Goal: Task Accomplishment & Management: Manage account settings

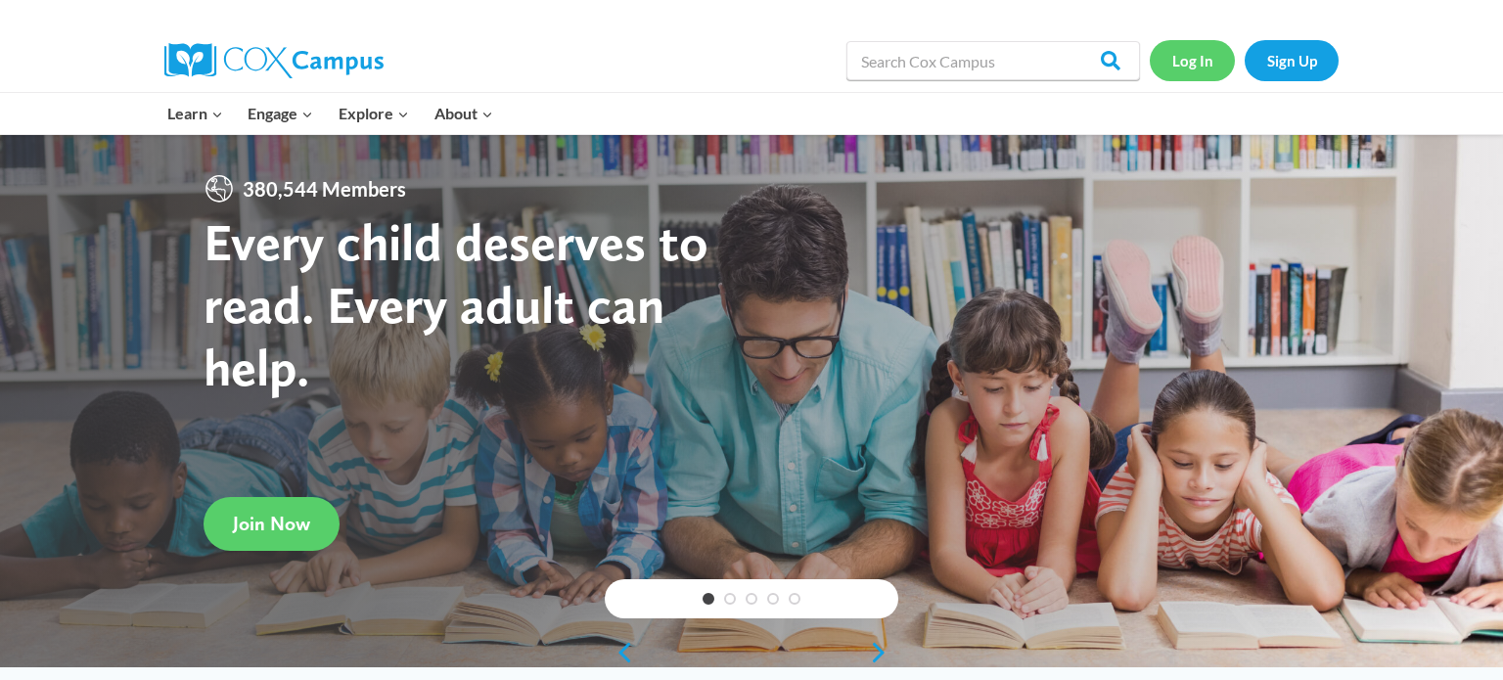
click at [1175, 79] on link "Log In" at bounding box center [1191, 60] width 85 height 40
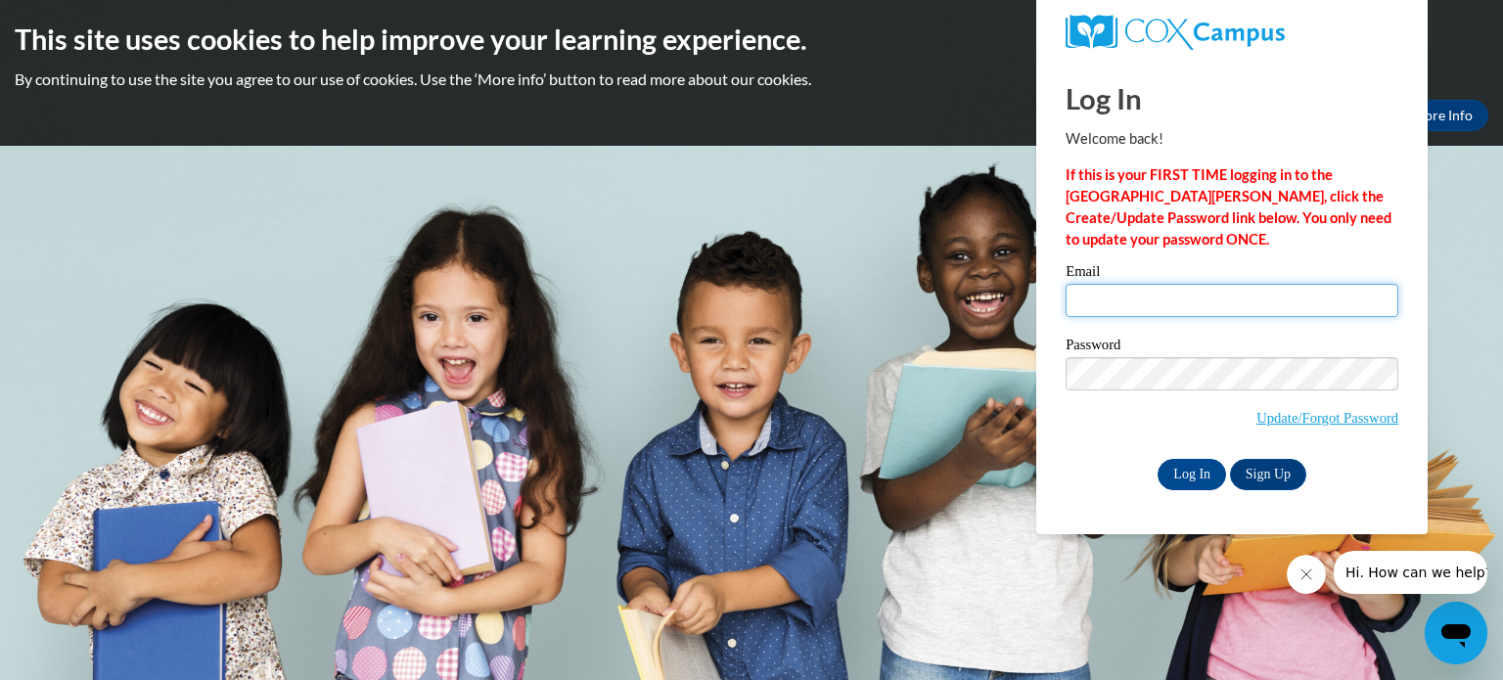
click at [1173, 301] on input "Email" at bounding box center [1231, 300] width 333 height 33
type input "johnsonn@fonddulac.k12.wi.us"
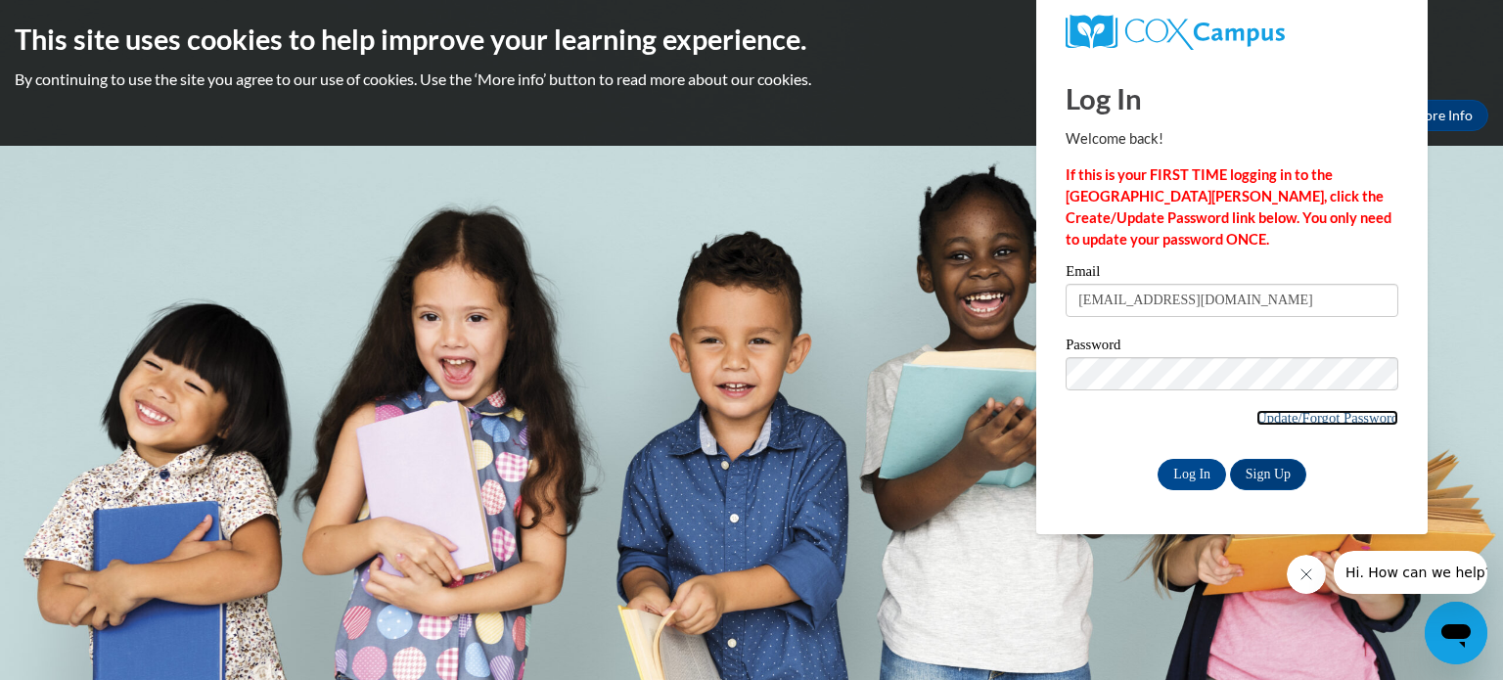
click at [1333, 421] on link "Update/Forgot Password" at bounding box center [1327, 418] width 142 height 16
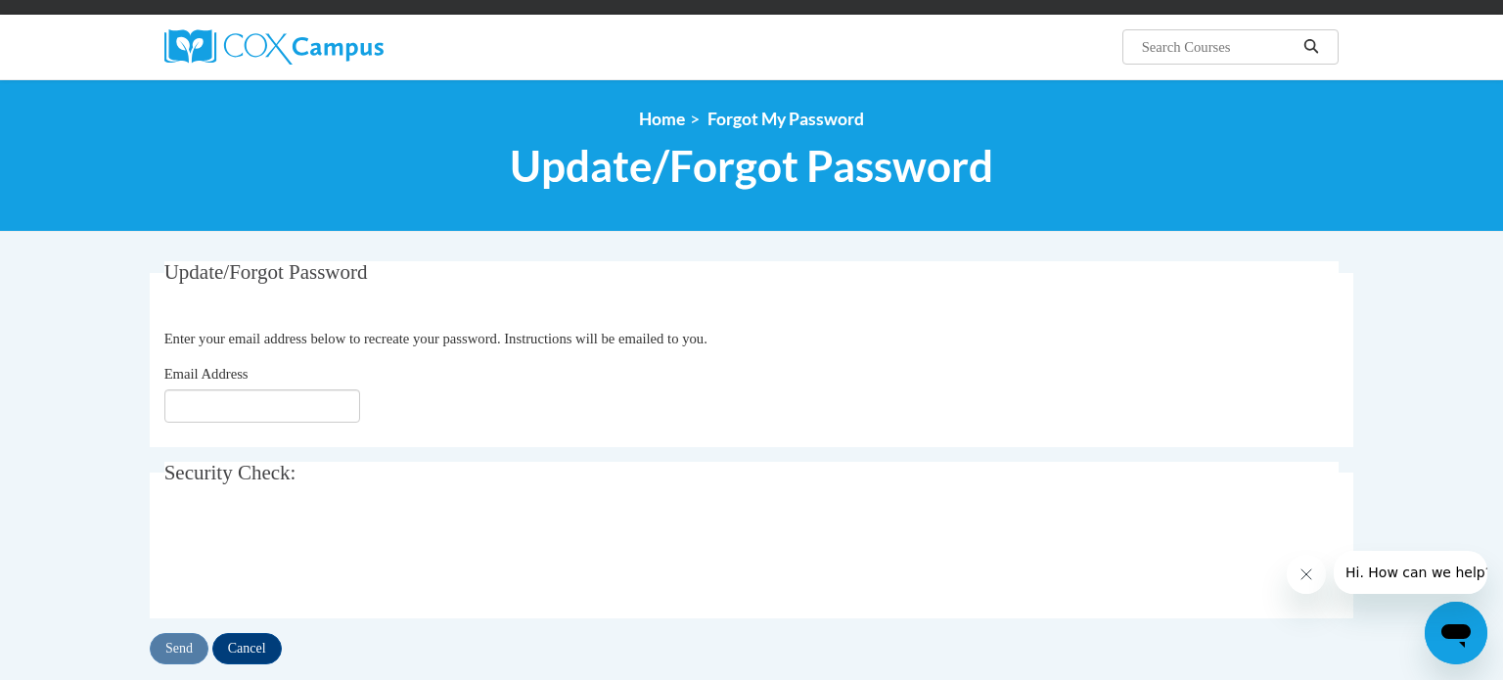
scroll to position [179, 0]
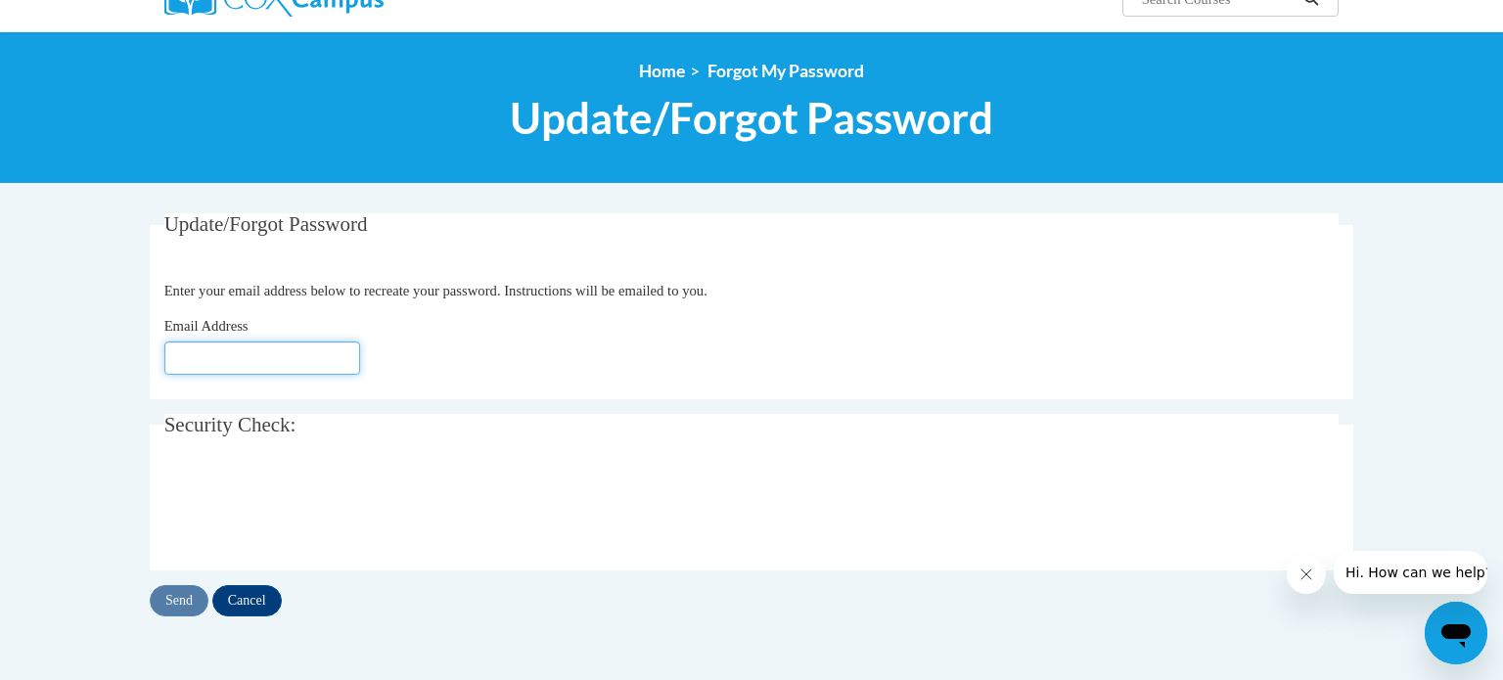
click at [221, 352] on input "Email Address" at bounding box center [262, 357] width 196 height 33
type input "[EMAIL_ADDRESS][DOMAIN_NAME]"
click at [182, 603] on input "Send" at bounding box center [179, 600] width 59 height 31
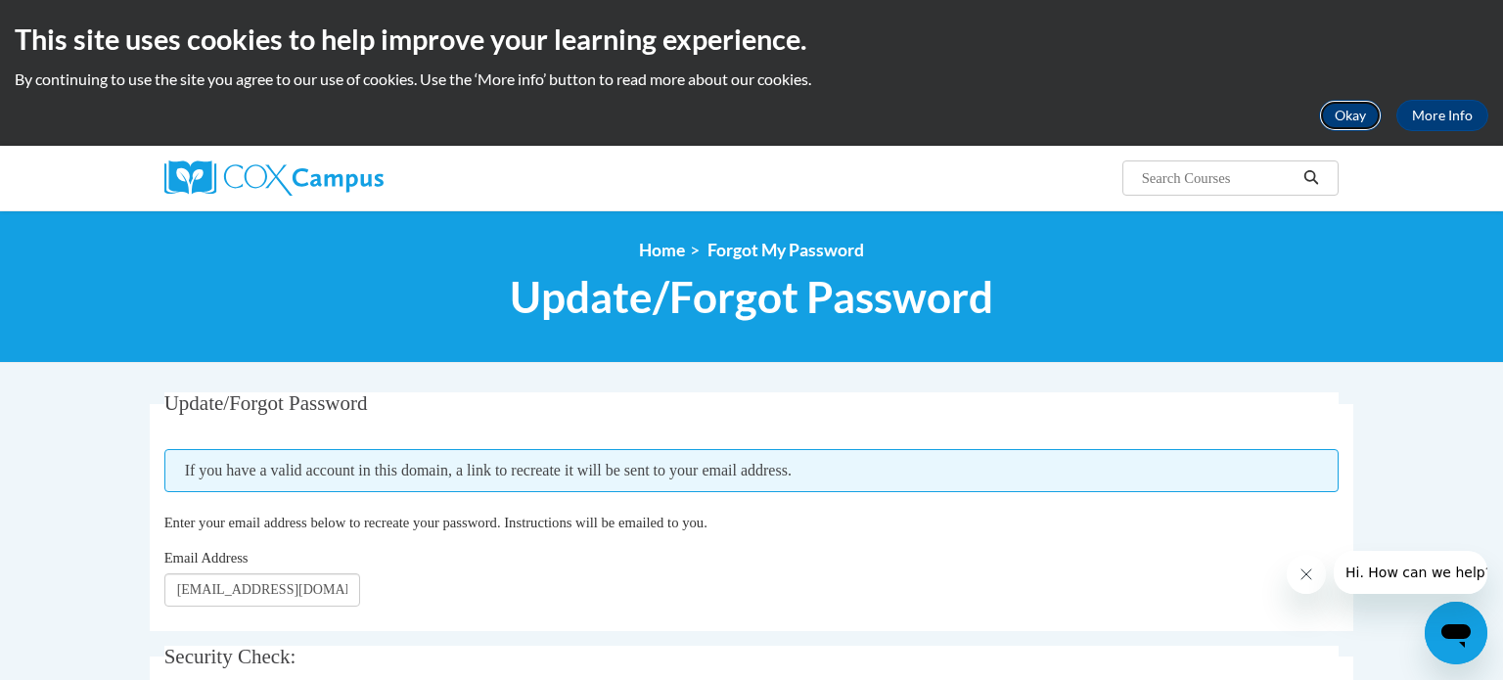
click at [1369, 113] on button "Okay" at bounding box center [1350, 115] width 63 height 31
